Goal: Information Seeking & Learning: Learn about a topic

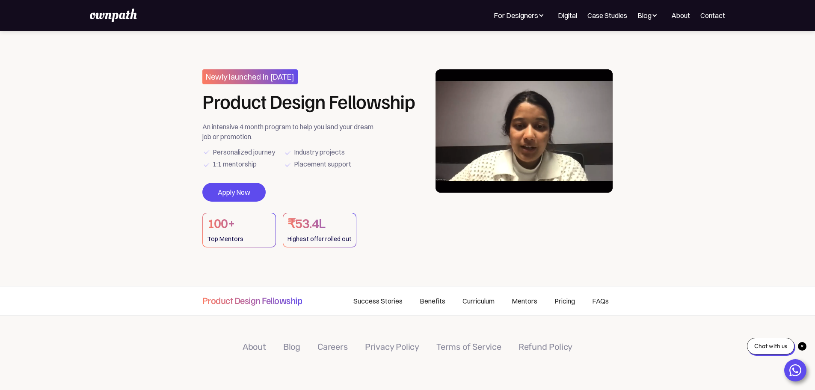
click at [538, 18] on div at bounding box center [541, 15] width 6 height 6
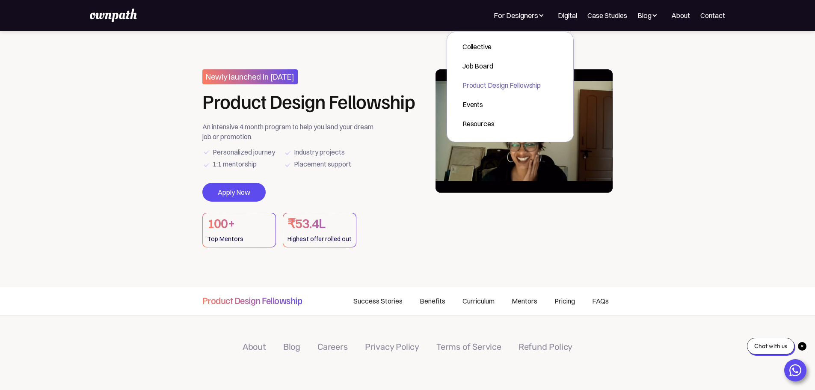
click at [462, 89] on div "Product Design Fellowship" at bounding box center [501, 85] width 78 height 10
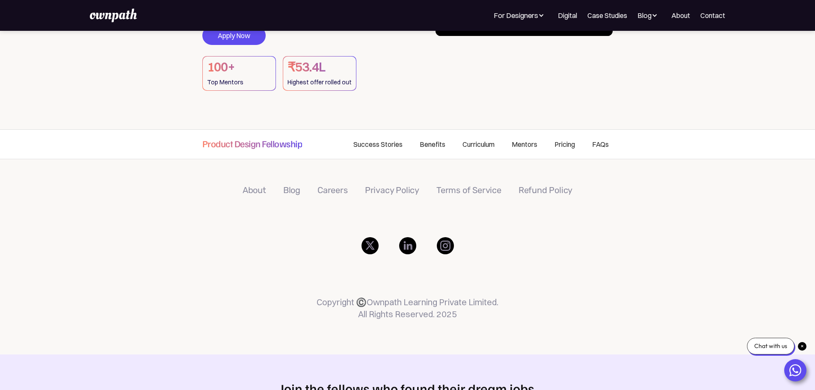
scroll to position [171, 0]
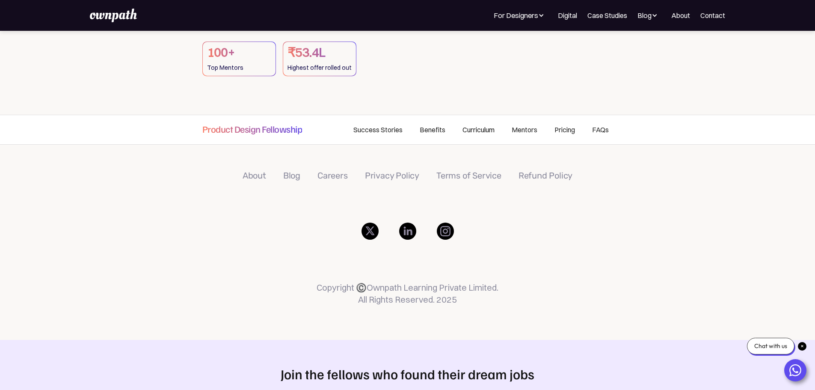
click at [463, 135] on link "Curriculum" at bounding box center [478, 129] width 49 height 29
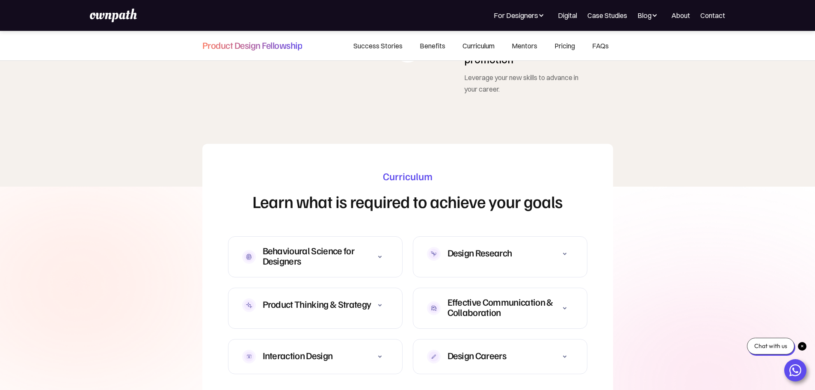
scroll to position [2440, 0]
click at [383, 251] on icon at bounding box center [380, 256] width 10 height 10
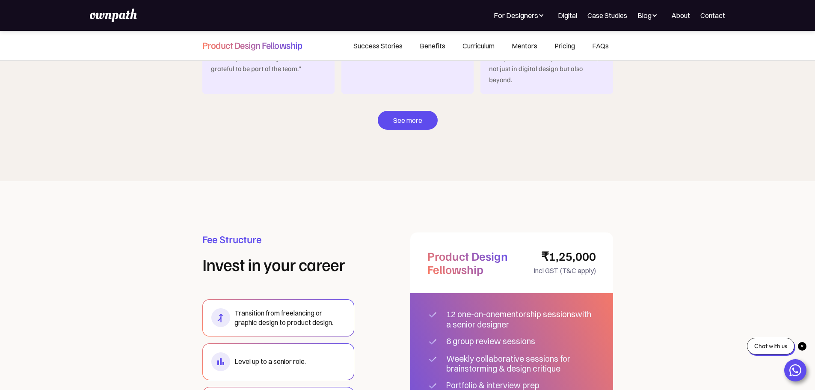
scroll to position [4963, 0]
drag, startPoint x: 450, startPoint y: 140, endPoint x: 576, endPoint y: 151, distance: 126.1
click at [576, 309] on div "12 one-on-one mentorship sessions with a senior designer" at bounding box center [521, 319] width 150 height 20
click at [537, 292] on div "12 one-on-one mentorship sessions with a senior designer 6 group review session…" at bounding box center [511, 384] width 203 height 185
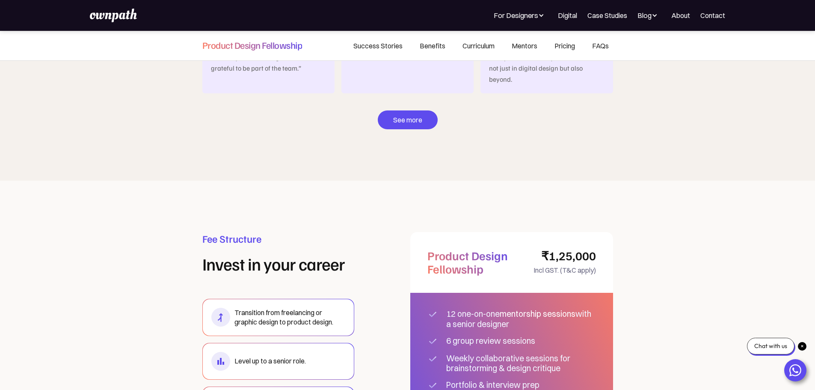
click at [511, 336] on div "6 group review sessions" at bounding box center [510, 341] width 128 height 10
click at [501, 353] on div "Weekly collaborative sessions for brainstorming & design critique" at bounding box center [521, 363] width 150 height 20
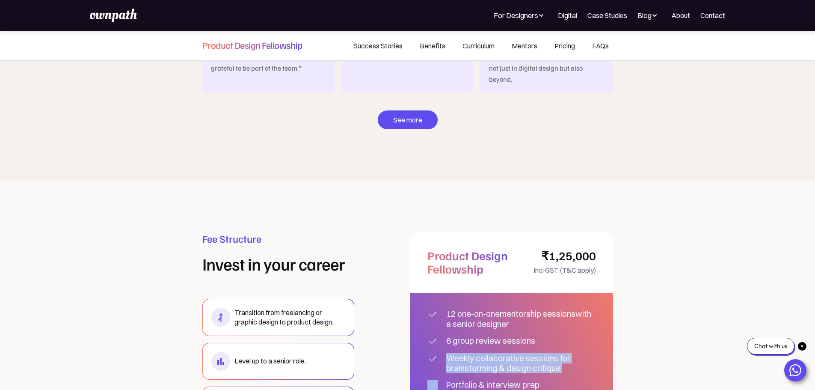
click at [501, 353] on div "Weekly collaborative sessions for brainstorming & design critique" at bounding box center [521, 363] width 150 height 20
click at [501, 380] on div "Portfolio & interview prep" at bounding box center [510, 385] width 128 height 10
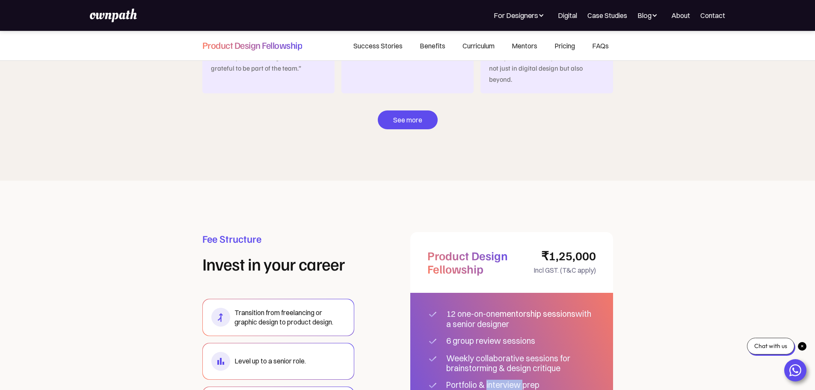
click at [501, 380] on div "Portfolio & interview prep" at bounding box center [510, 385] width 128 height 10
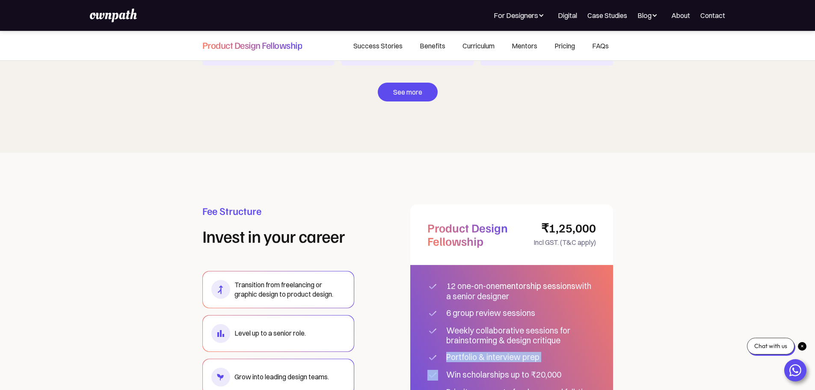
scroll to position [4946, 0]
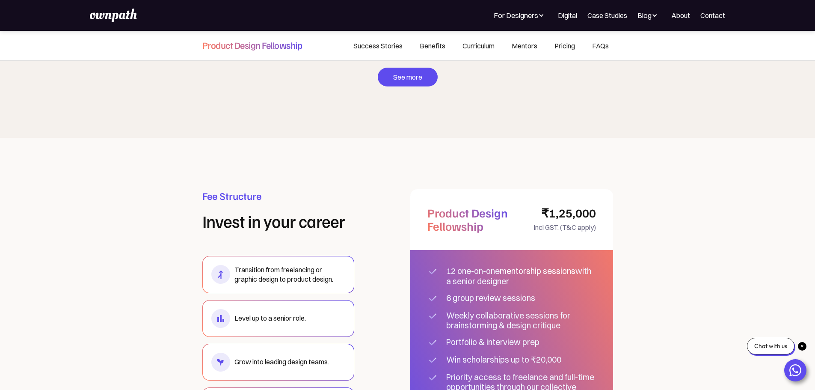
click at [504, 250] on div "12 one-on-one mentorship sessions with a senior designer 6 group review session…" at bounding box center [511, 342] width 203 height 185
click at [502, 372] on div "Priority access to freelance and full-time opportunities through our collective" at bounding box center [521, 382] width 150 height 20
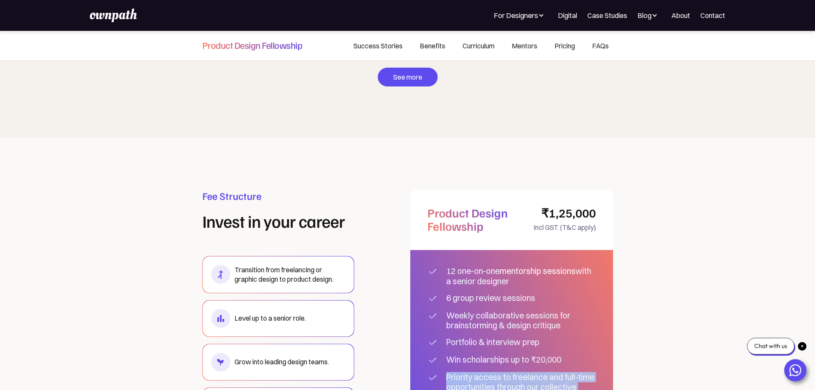
click at [502, 372] on div "Priority access to freelance and full-time opportunities through our collective" at bounding box center [521, 382] width 150 height 20
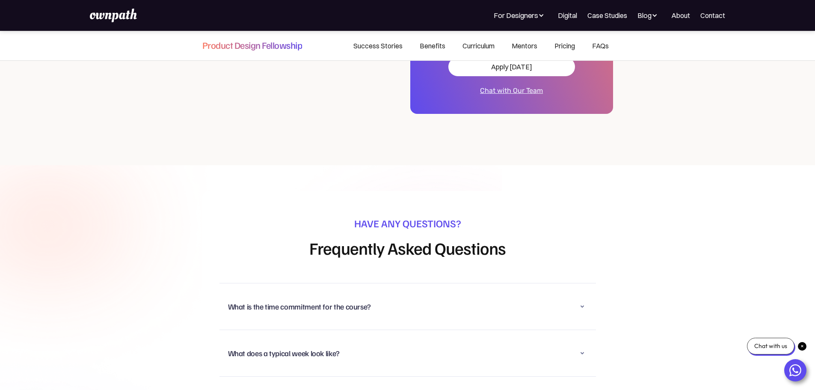
scroll to position [5331, 0]
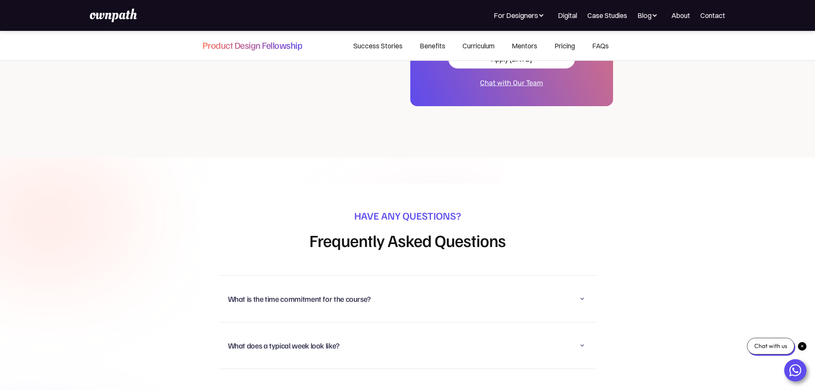
click at [361, 334] on div "What does a typical week look like?" at bounding box center [407, 345] width 359 height 22
drag, startPoint x: 230, startPoint y: 208, endPoint x: 340, endPoint y: 206, distance: 109.5
click at [340, 377] on li "Project work & design briefs that you will take on" at bounding box center [423, 383] width 368 height 12
drag, startPoint x: 272, startPoint y: 221, endPoint x: 316, endPoint y: 220, distance: 43.6
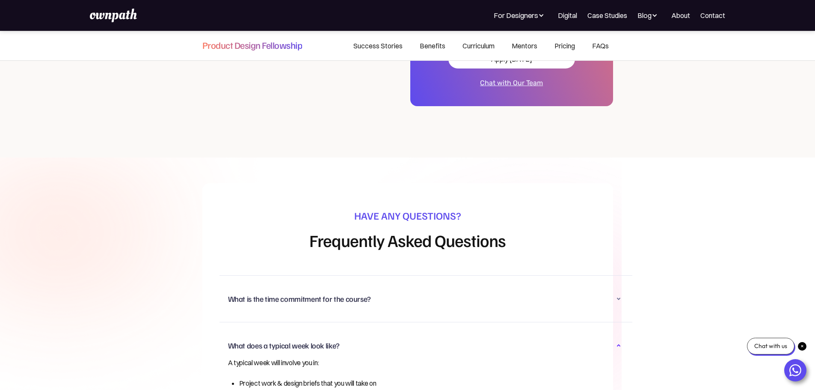
drag, startPoint x: 317, startPoint y: 276, endPoint x: 334, endPoint y: 275, distance: 16.7
click at [331, 275] on div "What is the time commitment for the course? 4 months approximately!" at bounding box center [425, 298] width 413 height 47
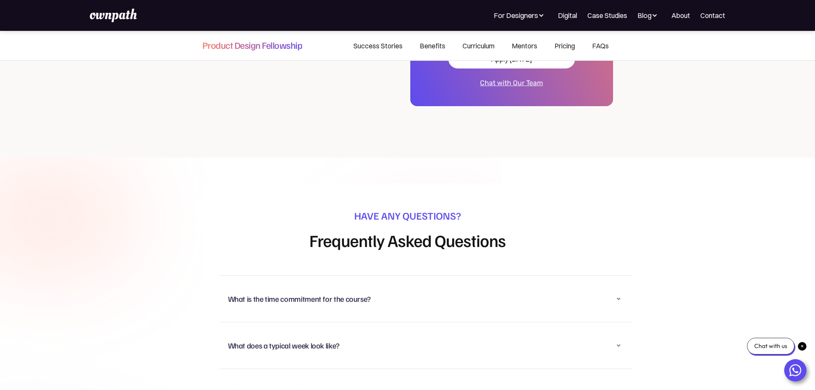
click at [341, 293] on div "What is the time commitment for the course?" at bounding box center [299, 298] width 143 height 10
drag, startPoint x: 350, startPoint y: 235, endPoint x: 423, endPoint y: 237, distance: 72.7
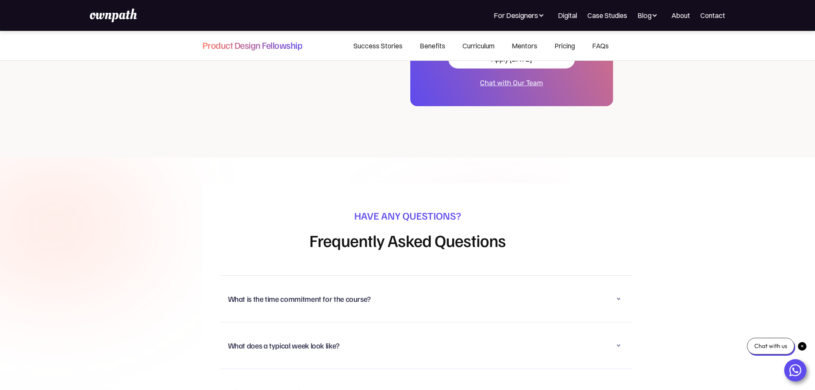
drag, startPoint x: 452, startPoint y: 236, endPoint x: 478, endPoint y: 238, distance: 27.0
drag, startPoint x: 386, startPoint y: 248, endPoint x: 443, endPoint y: 249, distance: 57.3
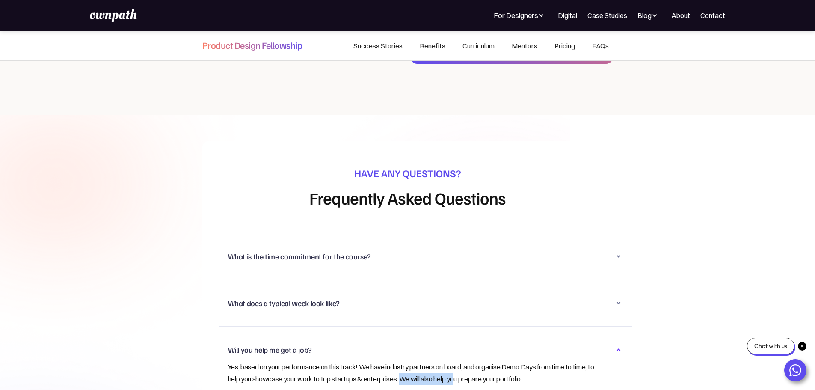
scroll to position [5373, 0]
drag, startPoint x: 336, startPoint y: 245, endPoint x: 351, endPoint y: 246, distance: 15.0
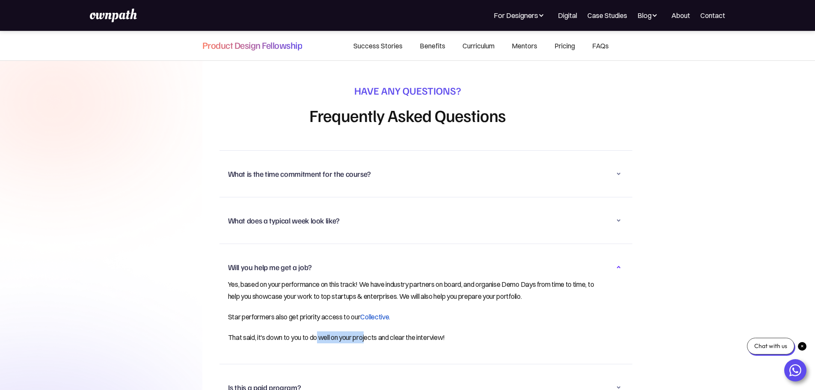
scroll to position [5459, 0]
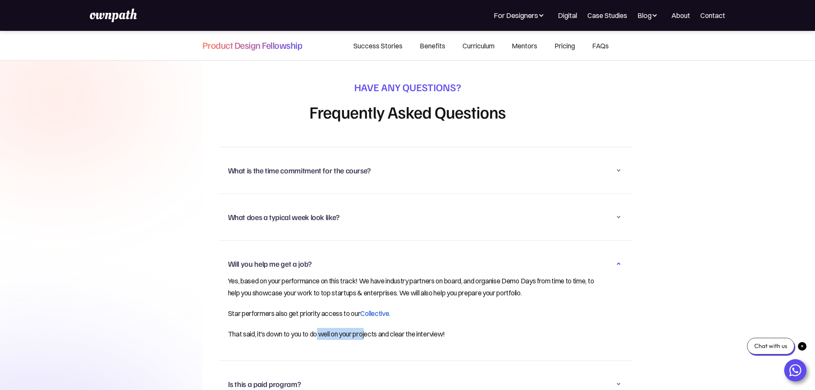
click at [318, 372] on div "Is this a paid program?" at bounding box center [426, 383] width 396 height 22
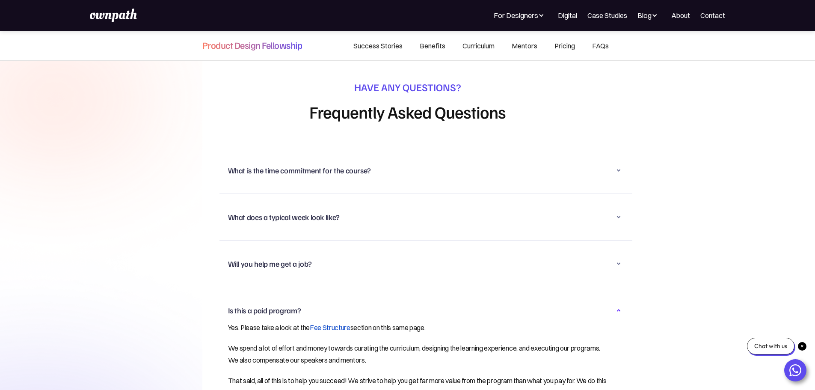
scroll to position [5502, 0]
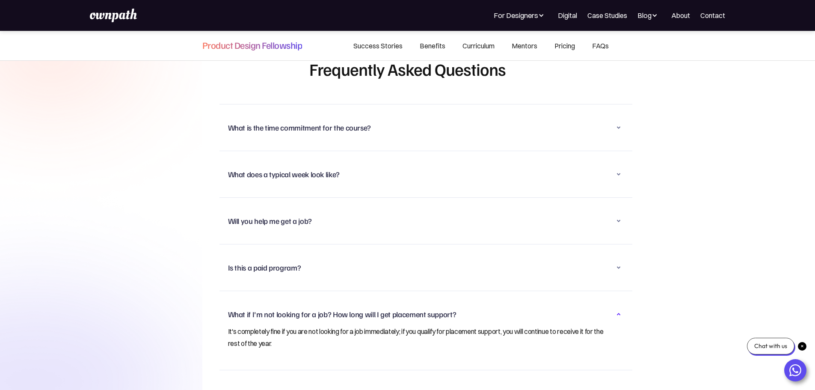
click at [409, 382] on div "What if I don't have any experience with UX or Product Design?" at bounding box center [426, 393] width 396 height 22
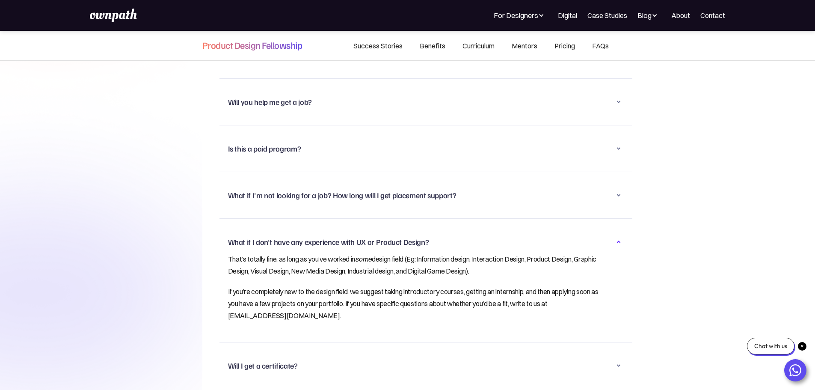
scroll to position [5630, 0]
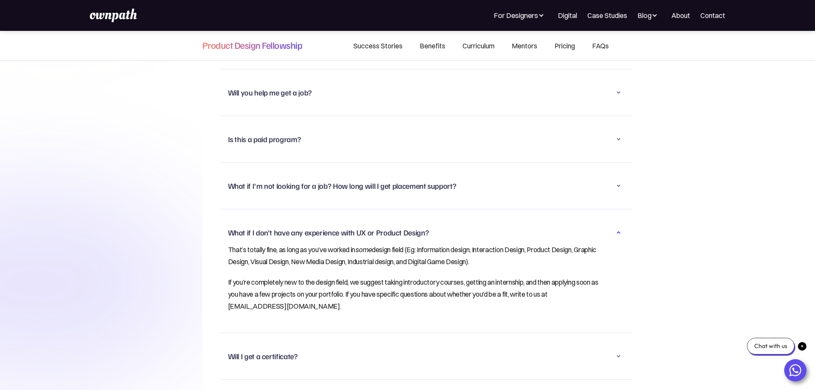
click at [319, 345] on div "Will I get a certificate?" at bounding box center [426, 356] width 396 height 22
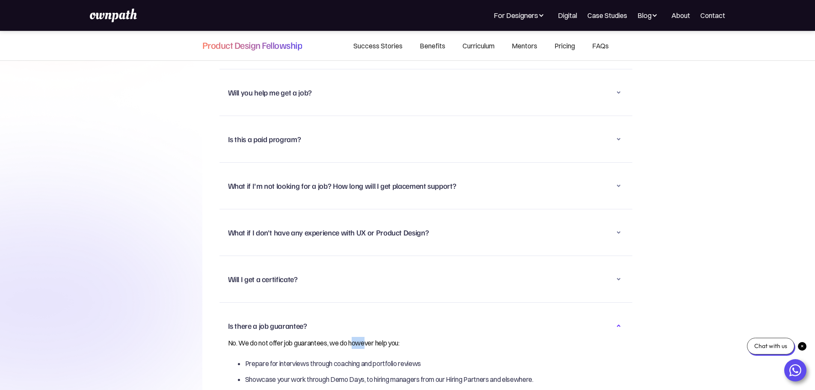
drag, startPoint x: 336, startPoint y: 171, endPoint x: 349, endPoint y: 171, distance: 12.4
click at [349, 336] on p "No. We do not offer job guarantees, we do however help you:" at bounding box center [417, 342] width 379 height 12
click at [359, 336] on p "No. We do not offer job guarantees, we do however help you:" at bounding box center [417, 342] width 379 height 12
drag, startPoint x: 292, startPoint y: 191, endPoint x: 381, endPoint y: 192, distance: 88.5
click at [381, 357] on li "Prepare for interviews through coaching and portfolio reviews" at bounding box center [426, 363] width 362 height 12
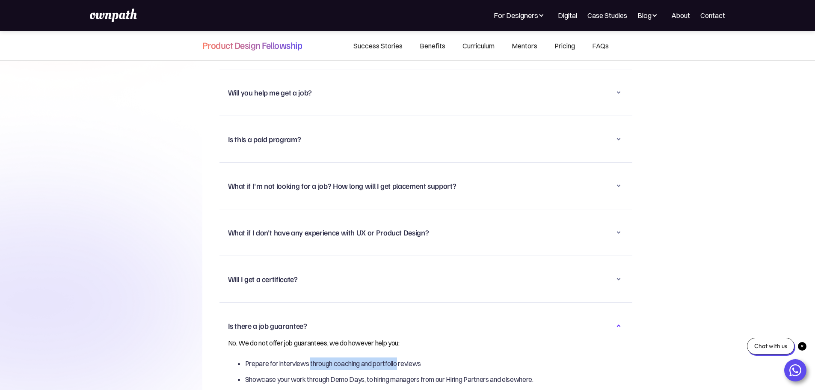
click at [381, 357] on li "Prepare for interviews through coaching and portfolio reviews" at bounding box center [426, 363] width 362 height 12
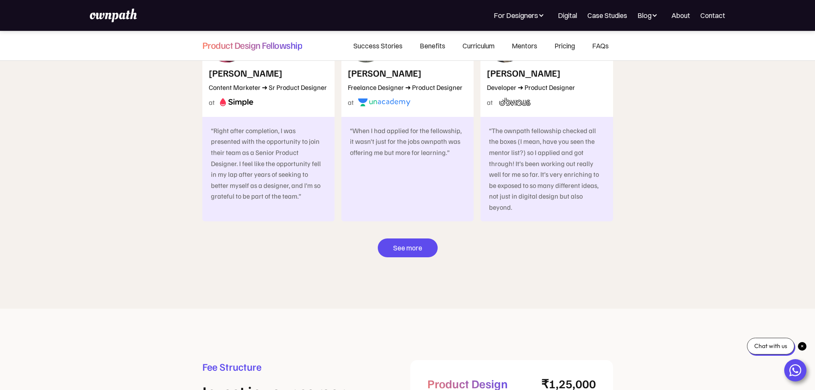
scroll to position [4775, 0]
